Goal: Task Accomplishment & Management: Complete application form

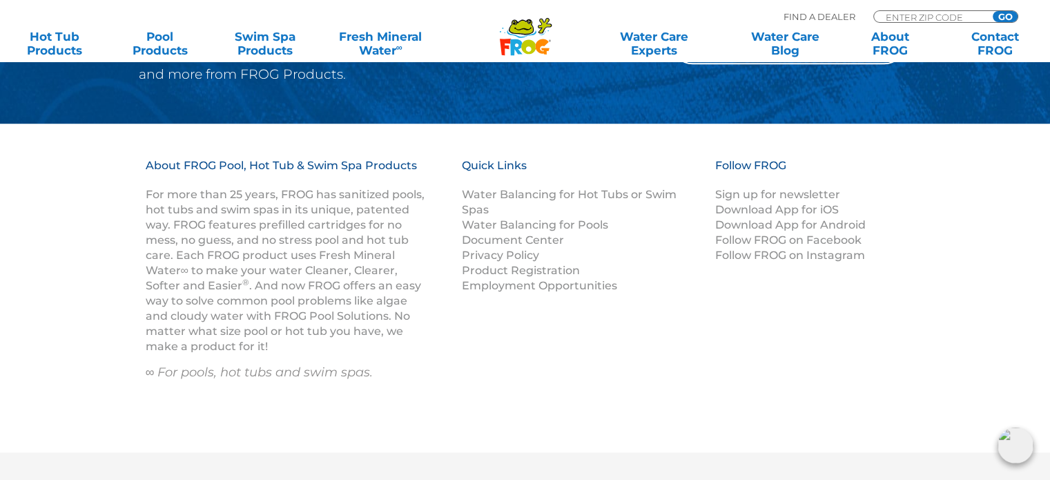
scroll to position [1918, 0]
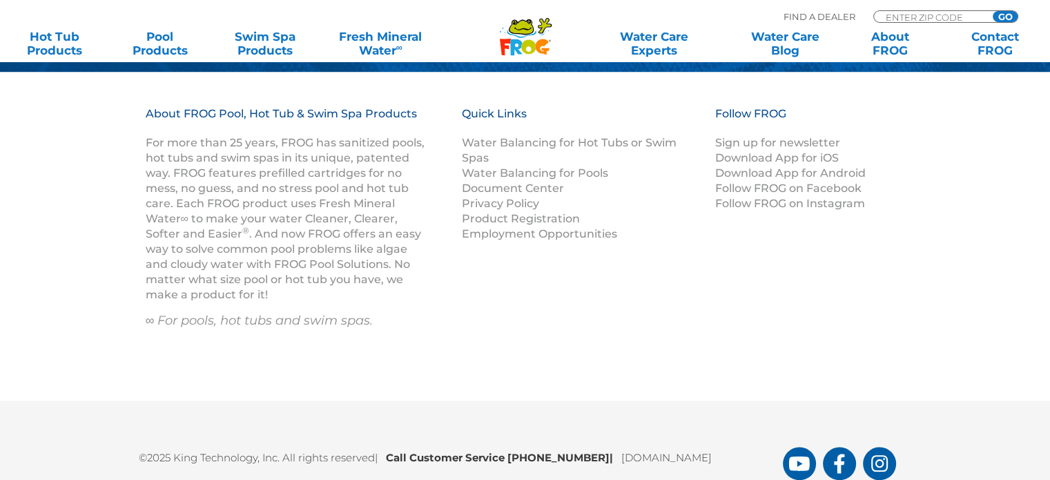
scroll to position [1918, 0]
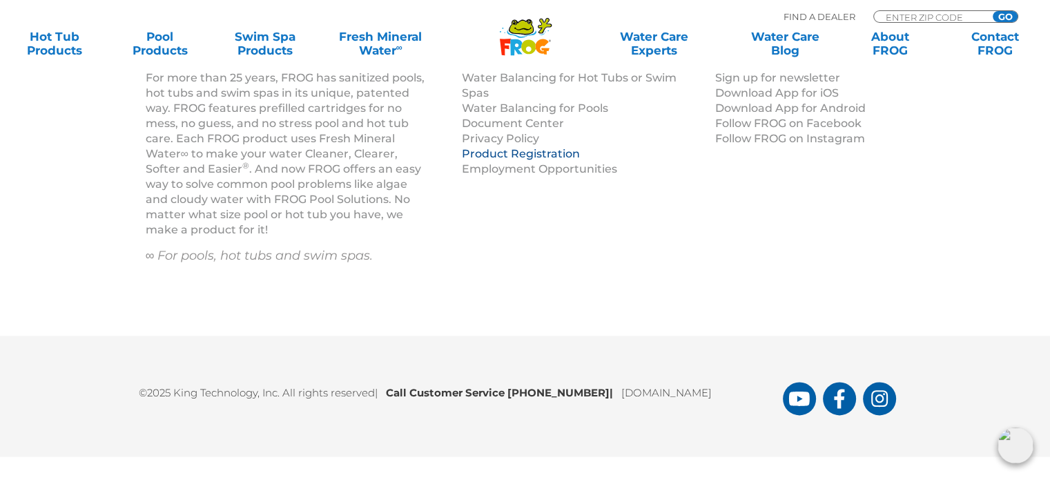
click at [547, 149] on link "Product Registration" at bounding box center [521, 153] width 118 height 13
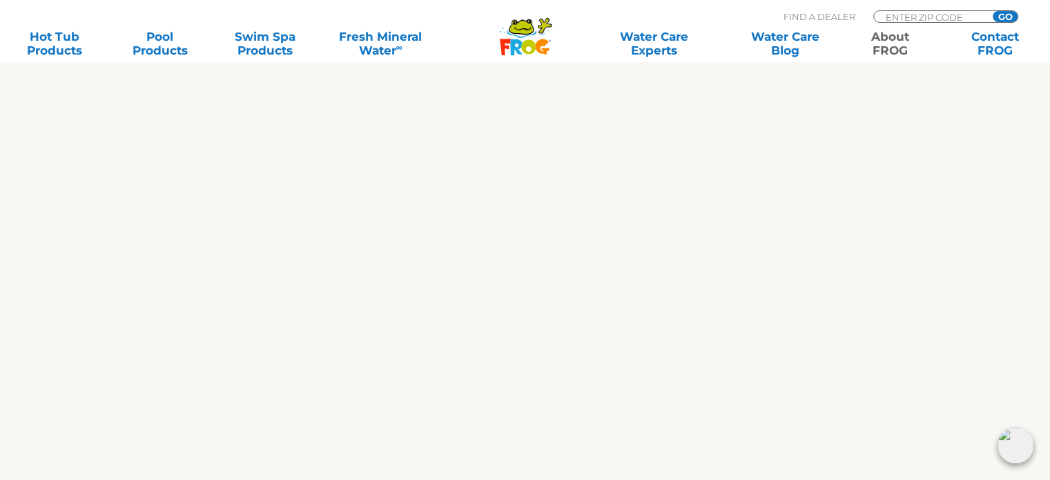
scroll to position [828, 0]
